Goal: Task Accomplishment & Management: Use online tool/utility

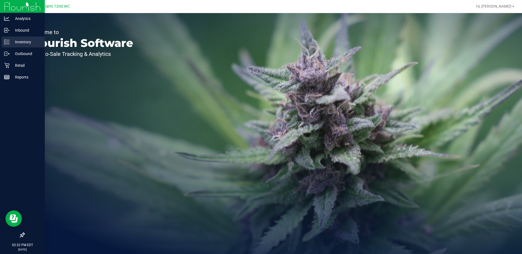
click at [6, 42] on icon at bounding box center [6, 41] width 5 height 5
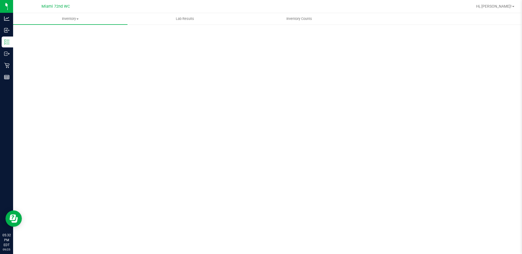
click at [162, 26] on div "Scan Packages 0" at bounding box center [267, 109] width 509 height 171
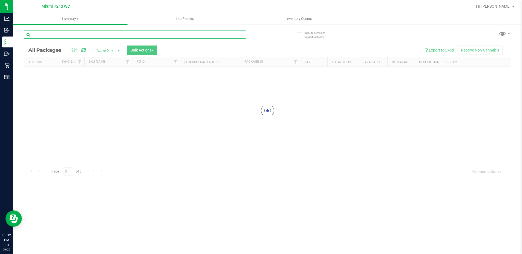
click at [100, 33] on input "text" at bounding box center [135, 35] width 222 height 8
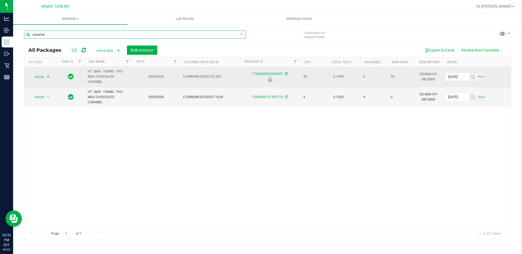
type input "caramel"
click at [44, 75] on span "Action" at bounding box center [37, 77] width 15 height 8
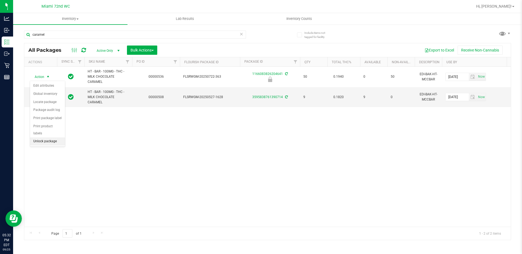
drag, startPoint x: 51, startPoint y: 132, endPoint x: 106, endPoint y: 153, distance: 58.8
click at [51, 138] on li "Unlock package" at bounding box center [47, 142] width 35 height 8
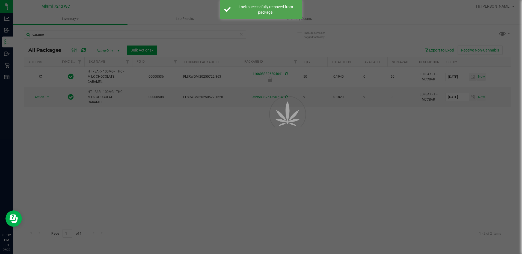
click at [179, 172] on div at bounding box center [261, 127] width 522 height 254
